Goal: Task Accomplishment & Management: Manage account settings

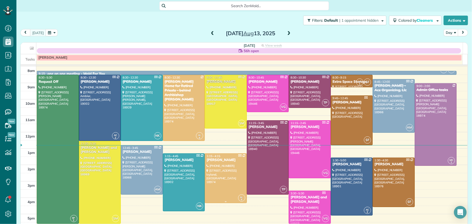
scroll to position [22, 0]
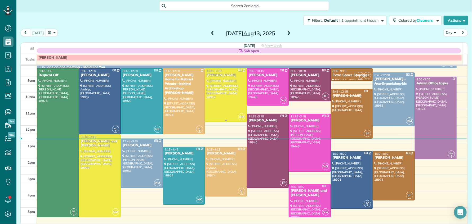
click at [223, 74] on div "[PERSON_NAME]" at bounding box center [225, 75] width 39 height 4
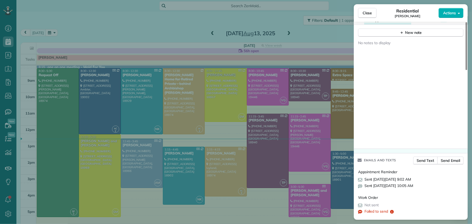
scroll to position [512, 0]
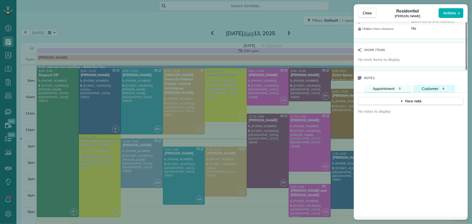
click at [437, 86] on span "Customer" at bounding box center [430, 88] width 17 height 5
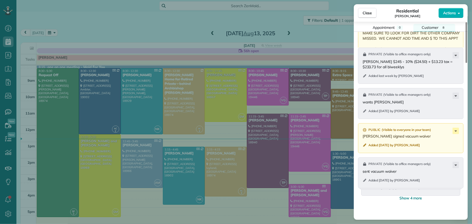
scroll to position [624, 0]
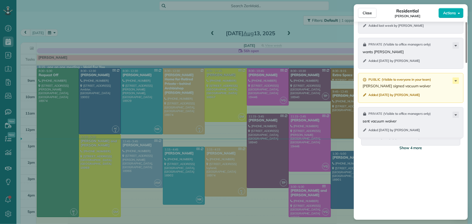
click at [413, 147] on span "Show 4 more" at bounding box center [410, 147] width 23 height 5
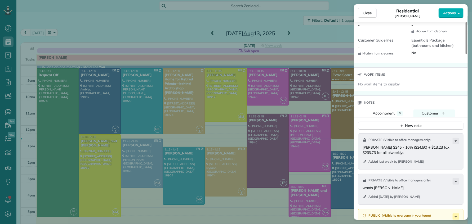
scroll to position [504, 0]
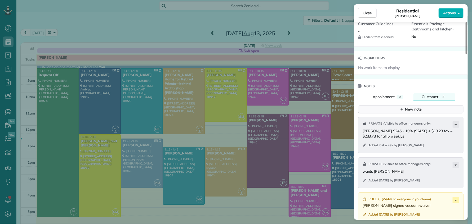
click at [404, 107] on div "New note" at bounding box center [410, 110] width 22 height 6
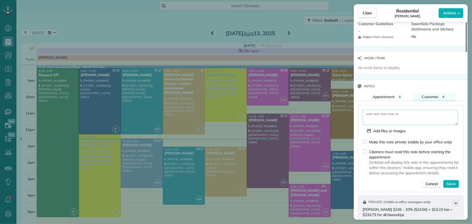
click at [396, 111] on textarea at bounding box center [409, 117] width 95 height 15
type textarea "**********"
click at [454, 181] on span "Save" at bounding box center [450, 183] width 9 height 5
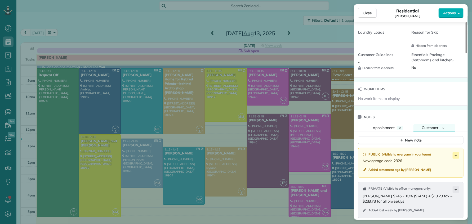
scroll to position [487, 0]
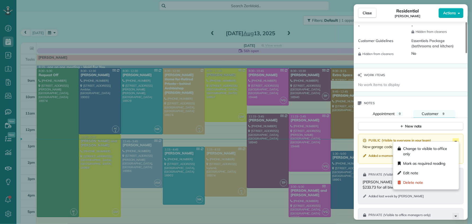
click at [454, 139] on icon at bounding box center [455, 141] width 6 height 6
click at [424, 170] on div "Edit note" at bounding box center [425, 173] width 61 height 10
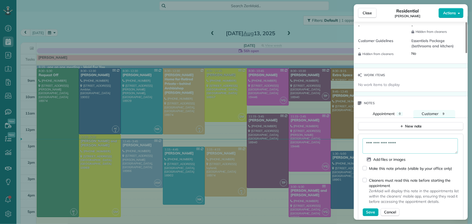
click at [415, 141] on textarea "**********" at bounding box center [409, 145] width 95 height 15
click at [407, 139] on textarea "**********" at bounding box center [409, 145] width 95 height 15
click at [401, 147] on textarea "**********" at bounding box center [409, 145] width 95 height 15
type textarea "**********"
click at [369, 211] on span "Save" at bounding box center [370, 212] width 9 height 5
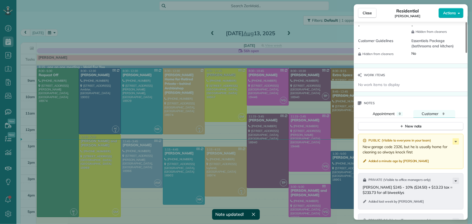
drag, startPoint x: 371, startPoint y: 10, endPoint x: 371, endPoint y: 23, distance: 13.0
click at [371, 10] on span "Close" at bounding box center [367, 12] width 10 height 5
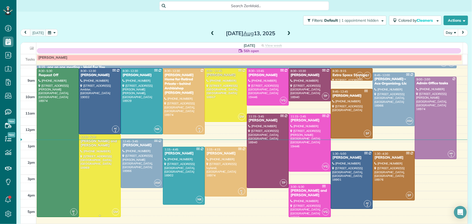
click at [93, 142] on div "[PERSON_NAME] and [PERSON_NAME]" at bounding box center [99, 143] width 39 height 9
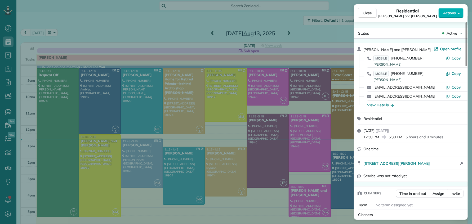
scroll to position [52, 0]
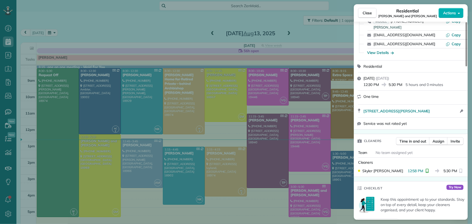
click at [366, 14] on span "Close" at bounding box center [367, 12] width 10 height 5
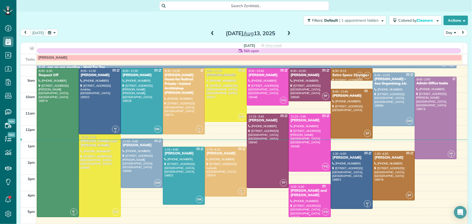
click at [296, 191] on div "[PERSON_NAME] and [PERSON_NAME]" at bounding box center [309, 193] width 39 height 9
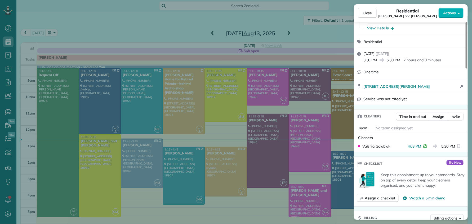
scroll to position [82, 0]
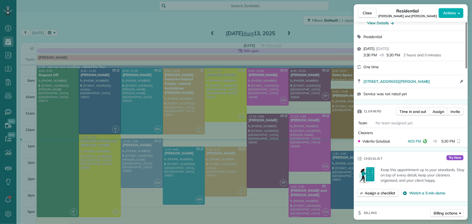
click at [368, 13] on span "Close" at bounding box center [367, 12] width 10 height 5
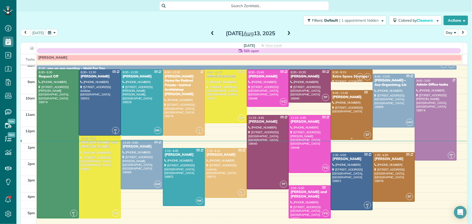
scroll to position [19, 0]
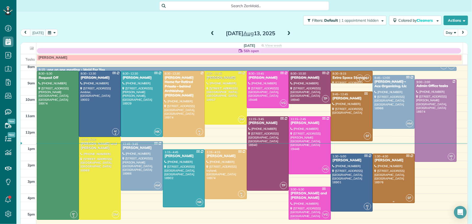
click at [383, 160] on div "[PERSON_NAME]" at bounding box center [393, 160] width 39 height 4
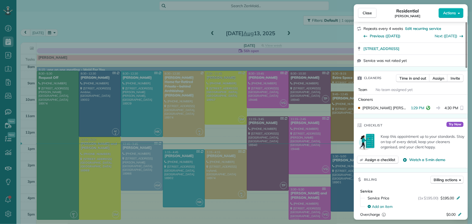
scroll to position [126, 0]
click at [361, 12] on button "Close" at bounding box center [367, 13] width 19 height 10
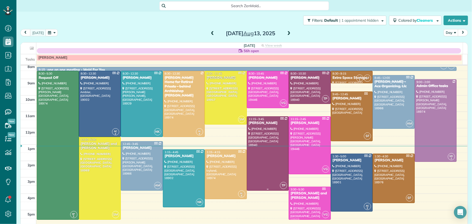
scroll to position [25, 0]
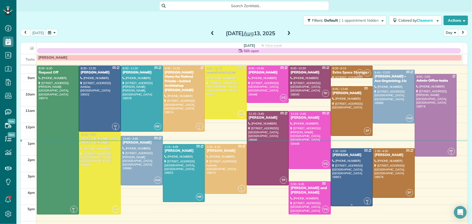
click at [343, 156] on div "[PERSON_NAME]" at bounding box center [351, 155] width 39 height 4
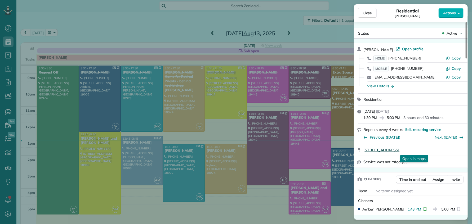
scroll to position [3, 0]
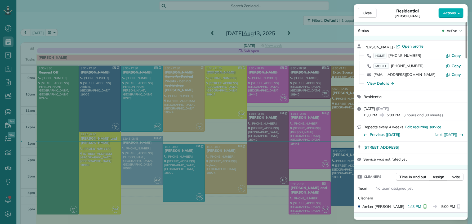
drag, startPoint x: 364, startPoint y: 10, endPoint x: 402, endPoint y: 84, distance: 82.7
click at [364, 10] on span "Close" at bounding box center [367, 12] width 10 height 5
